Goal: Task Accomplishment & Management: Manage account settings

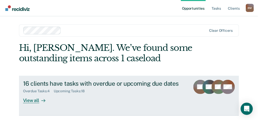
click at [33, 99] on div "View all" at bounding box center [37, 98] width 28 height 10
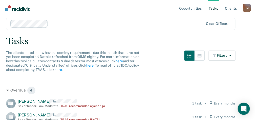
scroll to position [17, 0]
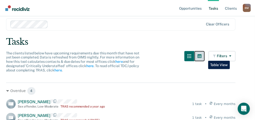
click at [202, 57] on icon "button" at bounding box center [200, 56] width 4 height 4
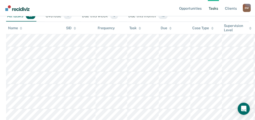
scroll to position [34, 0]
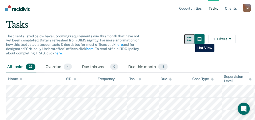
click at [192, 40] on icon "button" at bounding box center [190, 39] width 4 height 4
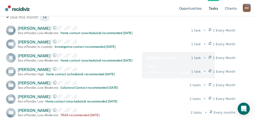
scroll to position [169, 0]
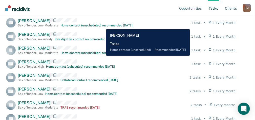
click at [102, 25] on div "Home contact (unscheduled) recommended [DATE]" at bounding box center [97, 26] width 72 height 4
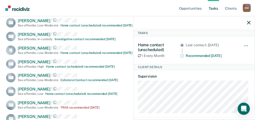
scroll to position [0, 0]
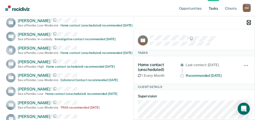
click at [249, 23] on icon "button" at bounding box center [249, 23] width 4 height 4
